Goal: Find specific page/section: Find specific page/section

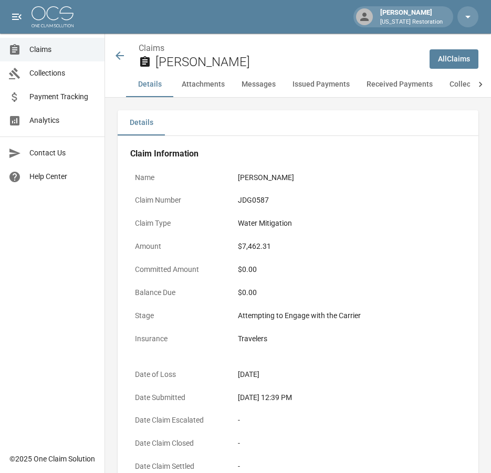
scroll to position [52, 0]
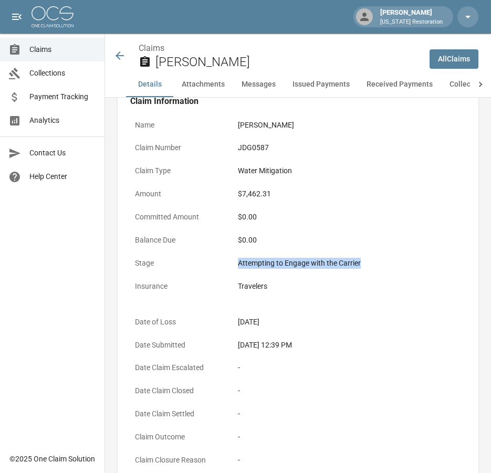
click at [117, 56] on icon at bounding box center [119, 55] width 8 height 8
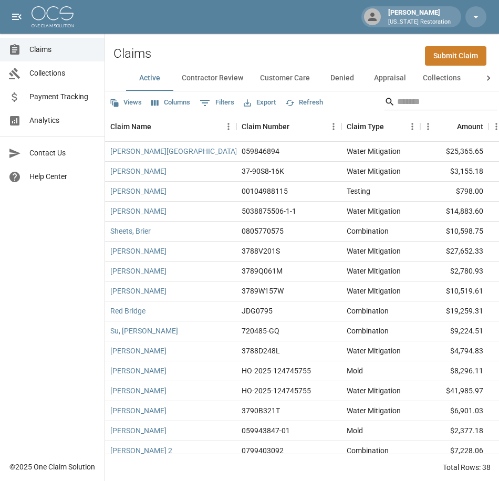
click at [407, 96] on input "Search" at bounding box center [439, 101] width 84 height 17
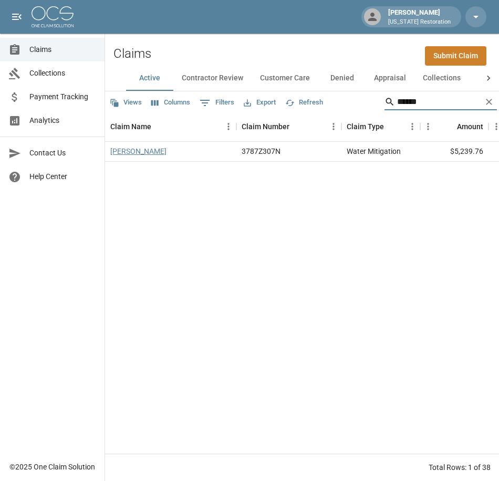
type input "******"
click at [129, 151] on link "[PERSON_NAME]" at bounding box center [138, 151] width 56 height 10
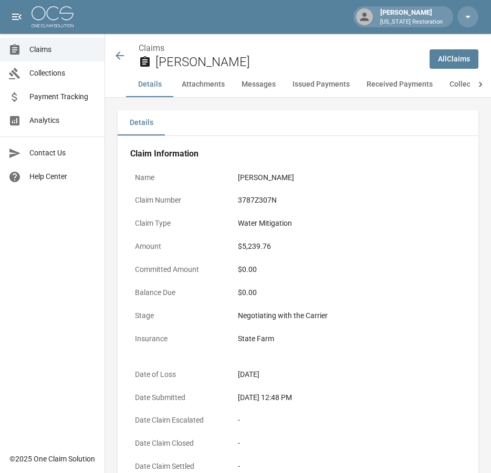
click at [120, 59] on icon at bounding box center [119, 55] width 13 height 13
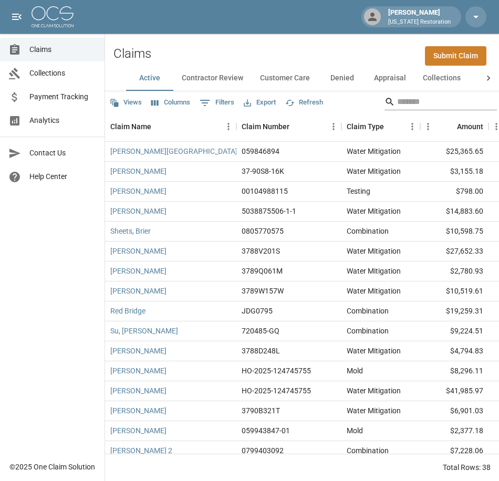
click at [451, 99] on input "Search" at bounding box center [439, 101] width 84 height 17
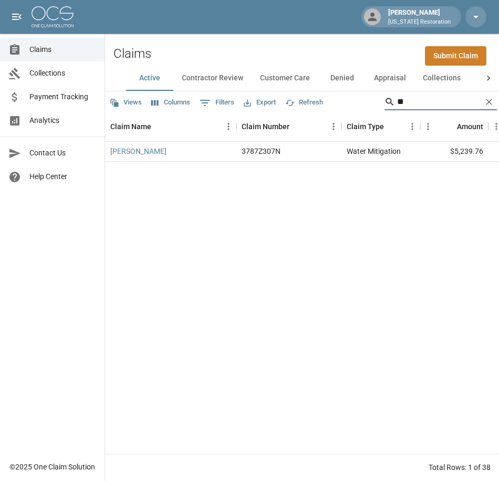
type input "*"
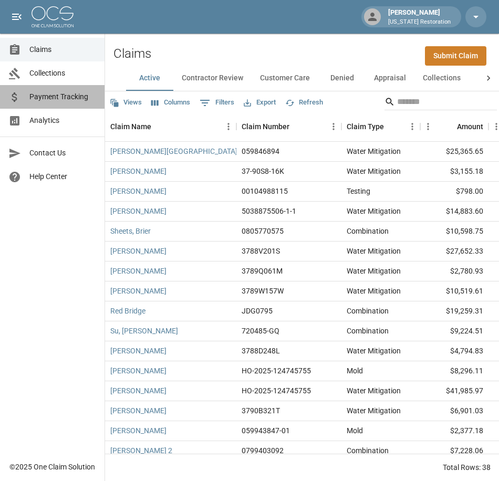
click at [52, 93] on span "Payment Tracking" at bounding box center [62, 96] width 67 height 11
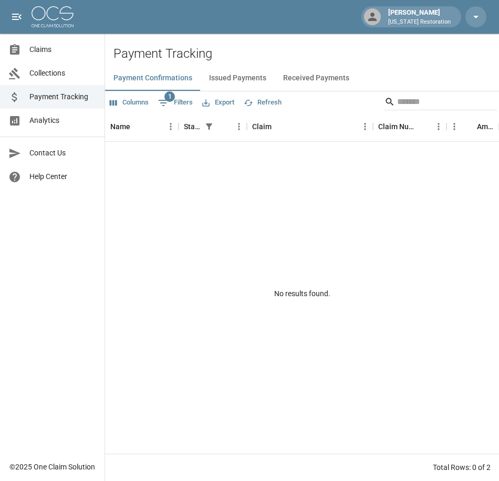
click at [306, 76] on button "Received Payments" at bounding box center [315, 78] width 83 height 25
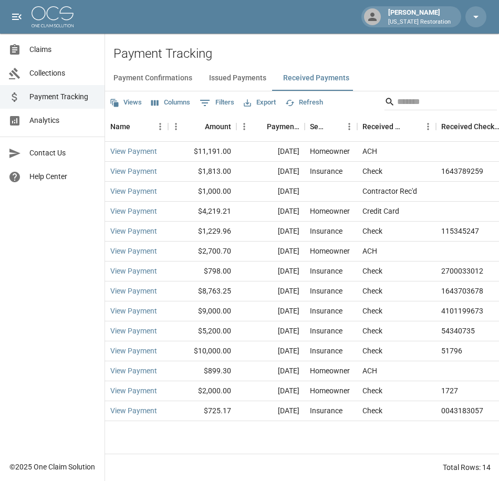
click at [54, 68] on span "Collections" at bounding box center [62, 73] width 67 height 11
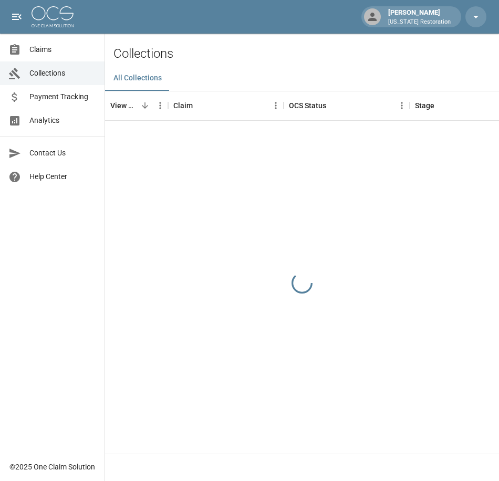
click at [42, 47] on span "Claims" at bounding box center [62, 49] width 67 height 11
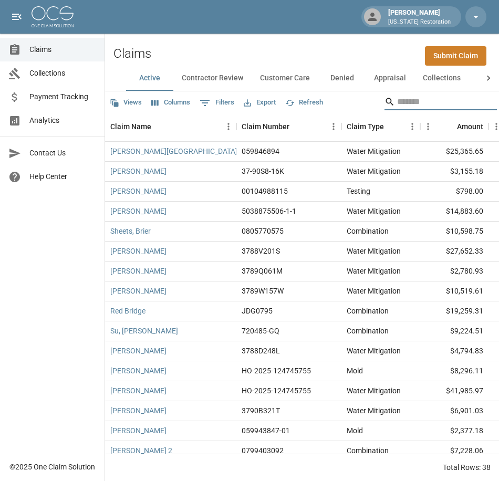
click at [419, 100] on input "Search" at bounding box center [439, 101] width 84 height 17
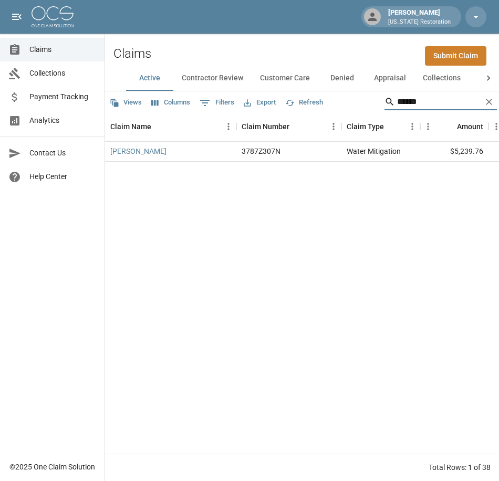
type input "******"
click at [488, 78] on icon at bounding box center [488, 78] width 10 height 10
click at [488, 78] on div "Active Contractor Review Customer Care Denied Appraisal Collections Closed All" at bounding box center [302, 78] width 394 height 25
click at [412, 80] on button "Closed" at bounding box center [409, 78] width 47 height 25
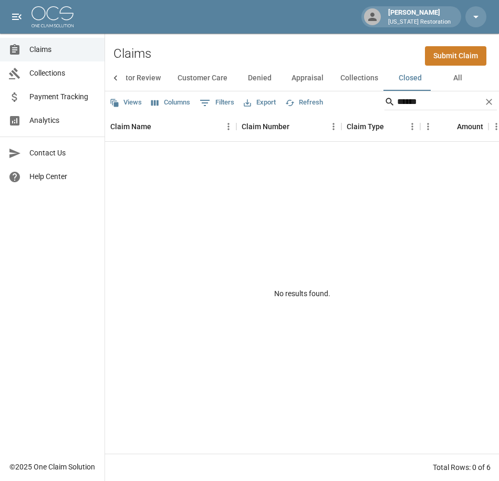
click at [355, 79] on button "Collections" at bounding box center [359, 78] width 55 height 25
click at [255, 76] on button "Denied" at bounding box center [259, 78] width 47 height 25
click at [137, 78] on button "Contractor Review" at bounding box center [130, 78] width 78 height 25
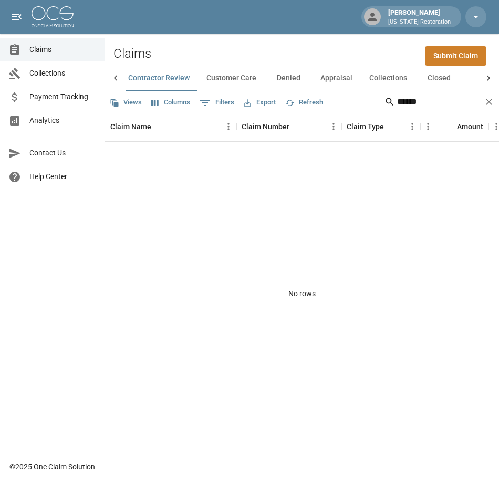
scroll to position [0, 47]
click at [115, 78] on icon at bounding box center [115, 77] width 3 height 5
click at [147, 82] on button "Active" at bounding box center [149, 78] width 47 height 25
